Goal: Task Accomplishment & Management: Use online tool/utility

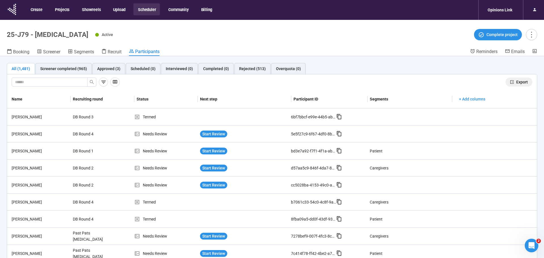
click at [525, 84] on span "Export" at bounding box center [522, 82] width 12 height 6
click at [109, 69] on div "Approved (3)" at bounding box center [108, 68] width 23 height 6
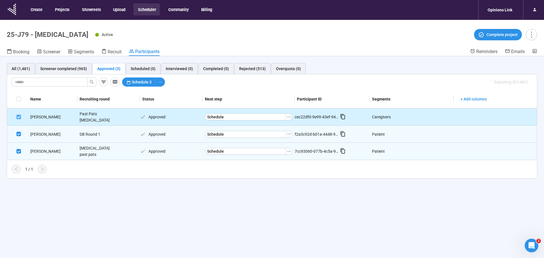
click at [18, 117] on span at bounding box center [18, 116] width 5 height 5
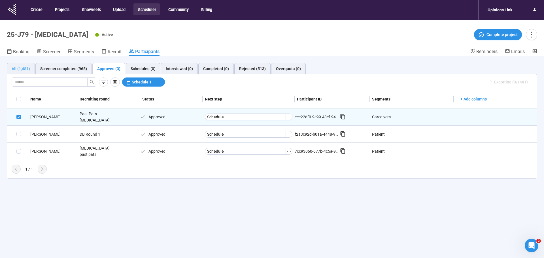
click at [10, 72] on div "All (1,481)" at bounding box center [21, 68] width 28 height 11
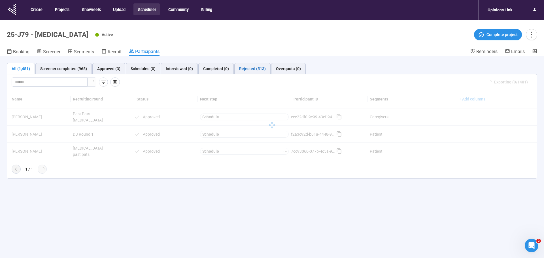
click at [247, 71] on div "Rejected (513)" at bounding box center [252, 68] width 27 height 6
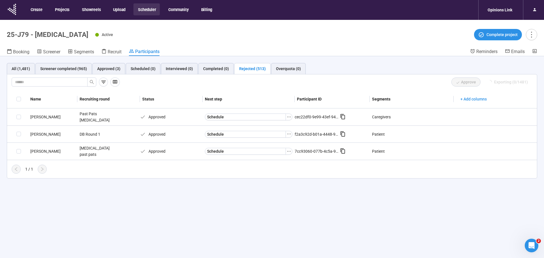
drag, startPoint x: 107, startPoint y: 52, endPoint x: 114, endPoint y: 56, distance: 8.1
click at [107, 52] on icon at bounding box center [103, 51] width 5 height 5
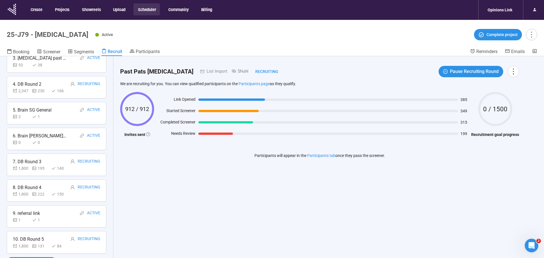
scroll to position [20, 0]
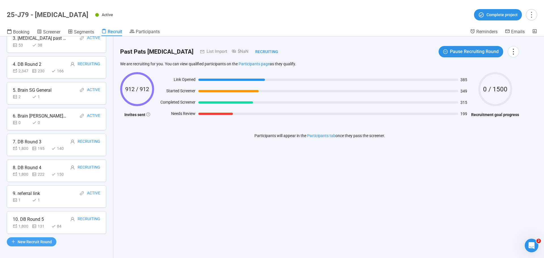
click at [29, 239] on span "New Recruit Round" at bounding box center [35, 241] width 34 height 6
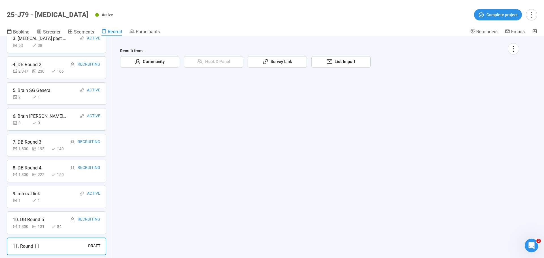
scroll to position [0, 0]
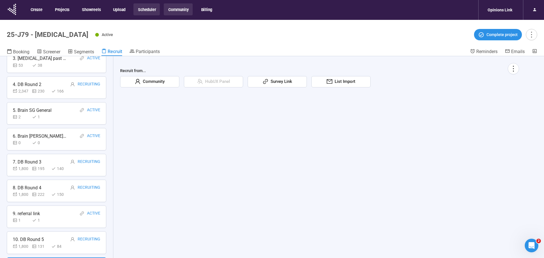
click at [188, 7] on button "Community" at bounding box center [178, 9] width 29 height 12
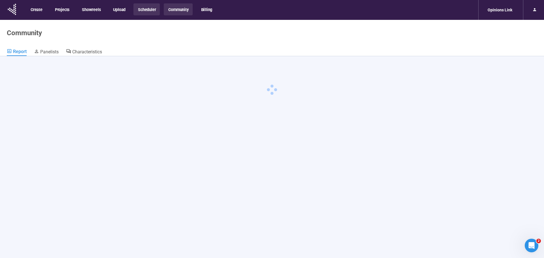
click at [151, 9] on button "Scheduler" at bounding box center [146, 9] width 26 height 12
